Goal: Entertainment & Leisure: Consume media (video, audio)

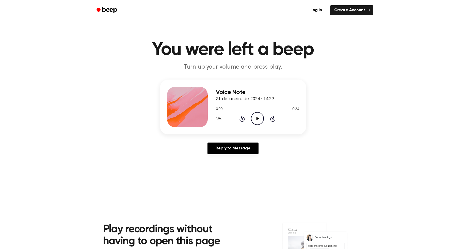
click at [255, 116] on icon "Play Audio" at bounding box center [257, 118] width 13 height 13
drag, startPoint x: 239, startPoint y: 104, endPoint x: 203, endPoint y: 107, distance: 35.1
click at [203, 107] on div "Voice Note 31 de janeiro de 2024 · 14:29 0:15 0:24 Your browser does not suppor…" at bounding box center [233, 107] width 146 height 55
click at [258, 119] on icon at bounding box center [258, 118] width 3 height 3
click at [258, 116] on icon "Play Audio" at bounding box center [257, 118] width 13 height 13
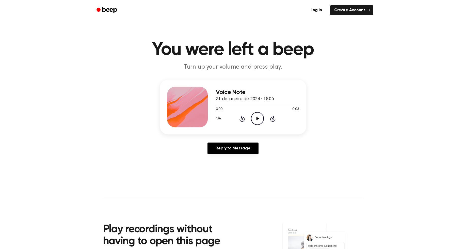
click at [258, 116] on icon "Play Audio" at bounding box center [257, 118] width 13 height 13
click at [258, 117] on icon "Play Audio" at bounding box center [257, 118] width 13 height 13
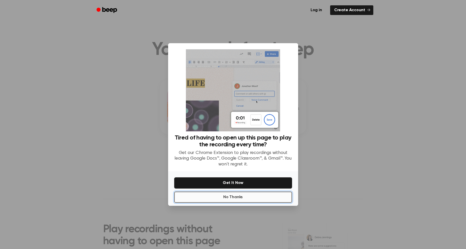
click at [226, 199] on button "No Thanks" at bounding box center [233, 197] width 118 height 11
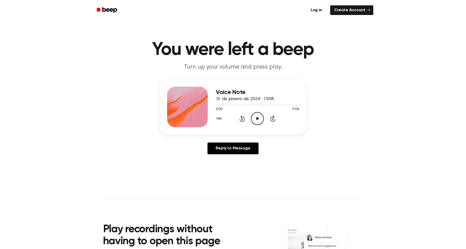
click at [255, 119] on icon "Play Audio" at bounding box center [257, 118] width 13 height 13
click at [256, 121] on icon "Play Audio" at bounding box center [257, 118] width 13 height 13
click at [257, 117] on icon at bounding box center [258, 118] width 3 height 3
click at [257, 115] on icon "Play Audio" at bounding box center [257, 118] width 13 height 13
click at [257, 116] on icon "Play Audio" at bounding box center [257, 118] width 13 height 13
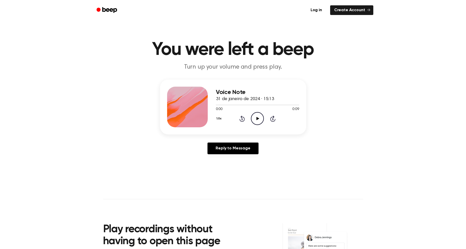
click at [257, 119] on icon at bounding box center [258, 118] width 3 height 3
click at [258, 116] on icon "Play Audio" at bounding box center [257, 118] width 13 height 13
click at [257, 116] on icon "Play Audio" at bounding box center [257, 118] width 13 height 13
click at [257, 119] on icon at bounding box center [258, 118] width 3 height 3
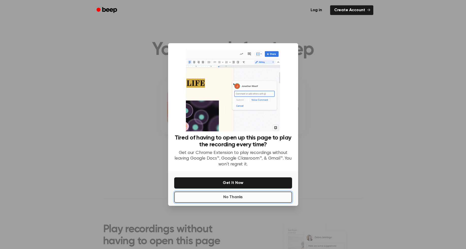
click at [255, 197] on button "No Thanks" at bounding box center [233, 197] width 118 height 11
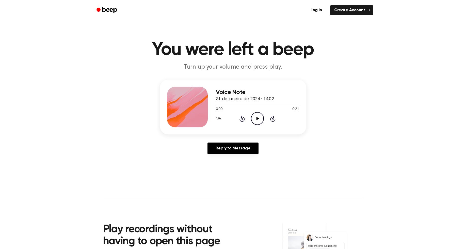
click at [260, 117] on icon "Play Audio" at bounding box center [257, 118] width 13 height 13
click at [262, 115] on circle at bounding box center [257, 118] width 12 height 12
click at [259, 118] on icon "Play Audio" at bounding box center [257, 118] width 13 height 13
click at [256, 120] on icon "Play Audio" at bounding box center [257, 118] width 13 height 13
click at [254, 114] on circle at bounding box center [257, 118] width 12 height 12
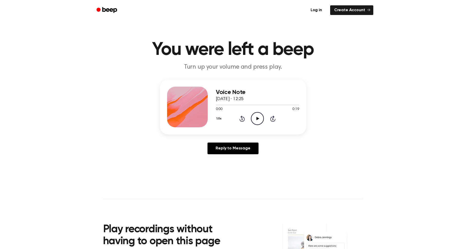
drag, startPoint x: 259, startPoint y: 119, endPoint x: 200, endPoint y: 37, distance: 101.7
click at [259, 119] on icon "Play Audio" at bounding box center [257, 118] width 13 height 13
click at [256, 120] on icon "Play Audio" at bounding box center [257, 118] width 13 height 13
click at [255, 118] on icon "Play Audio" at bounding box center [257, 118] width 13 height 13
click at [257, 117] on icon at bounding box center [258, 118] width 3 height 3
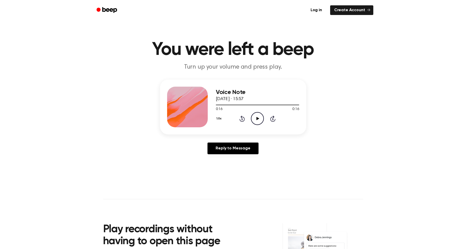
click at [257, 115] on icon "Play Audio" at bounding box center [257, 118] width 13 height 13
click at [259, 120] on icon "Play Audio" at bounding box center [257, 118] width 13 height 13
click at [257, 117] on icon "Play Audio" at bounding box center [257, 118] width 13 height 13
click at [258, 116] on icon "Play Audio" at bounding box center [257, 118] width 13 height 13
click at [258, 119] on icon at bounding box center [258, 118] width 3 height 3
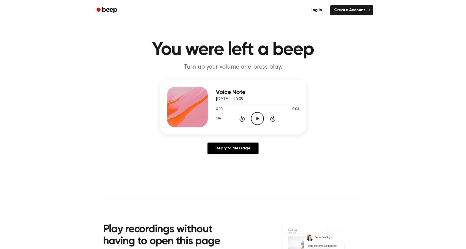
click at [258, 119] on icon at bounding box center [258, 118] width 3 height 3
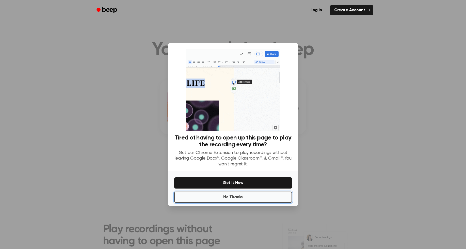
drag, startPoint x: 239, startPoint y: 195, endPoint x: 254, endPoint y: 136, distance: 61.0
click at [239, 195] on button "No Thanks" at bounding box center [233, 197] width 118 height 11
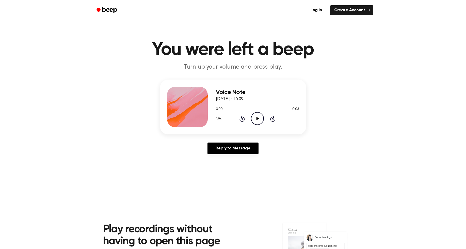
click at [256, 114] on icon "Play Audio" at bounding box center [257, 118] width 13 height 13
click at [256, 121] on icon "Play Audio" at bounding box center [257, 118] width 13 height 13
click at [259, 121] on icon "Play Audio" at bounding box center [257, 118] width 13 height 13
click at [256, 118] on icon "Play Audio" at bounding box center [257, 118] width 13 height 13
click at [256, 117] on icon "Play Audio" at bounding box center [257, 118] width 13 height 13
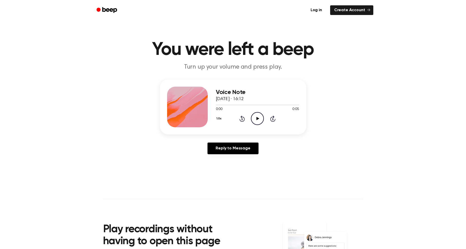
click at [259, 121] on icon "Play Audio" at bounding box center [257, 118] width 13 height 13
click at [259, 118] on icon "Play Audio" at bounding box center [257, 118] width 13 height 13
click at [262, 119] on icon "Play Audio" at bounding box center [257, 118] width 13 height 13
click at [258, 118] on icon at bounding box center [258, 118] width 3 height 3
click at [259, 120] on icon "Play Audio" at bounding box center [257, 118] width 13 height 13
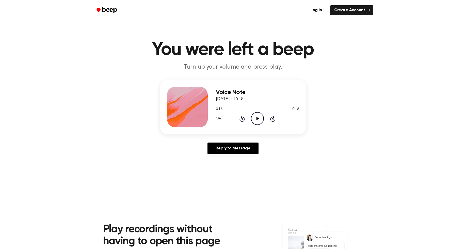
click at [259, 120] on icon "Play Audio" at bounding box center [257, 118] width 13 height 13
click at [257, 116] on icon "Play Audio" at bounding box center [257, 118] width 13 height 13
click at [251, 119] on circle at bounding box center [257, 118] width 12 height 12
click at [258, 117] on icon "Play Audio" at bounding box center [257, 118] width 13 height 13
click at [256, 120] on icon "Play Audio" at bounding box center [257, 118] width 13 height 13
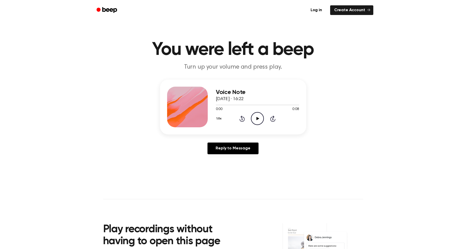
click at [254, 119] on icon "Play Audio" at bounding box center [257, 118] width 13 height 13
click at [260, 119] on icon "Play Audio" at bounding box center [257, 118] width 13 height 13
